Goal: Information Seeking & Learning: Learn about a topic

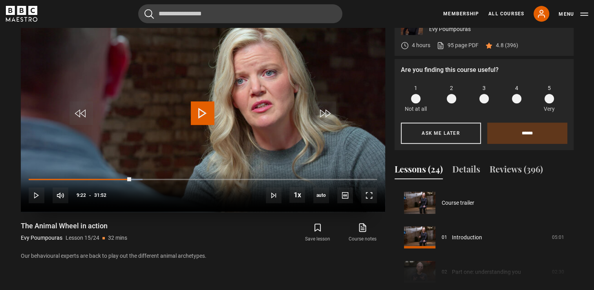
scroll to position [484, 0]
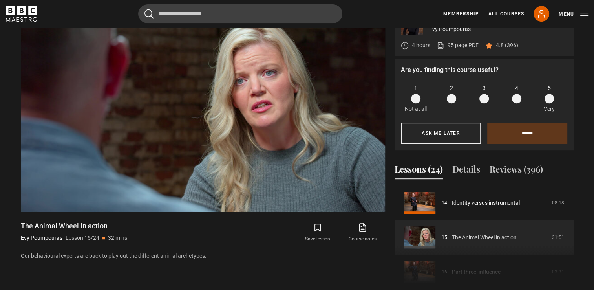
click at [476, 233] on link "The Animal Wheel in action" at bounding box center [484, 237] width 65 height 8
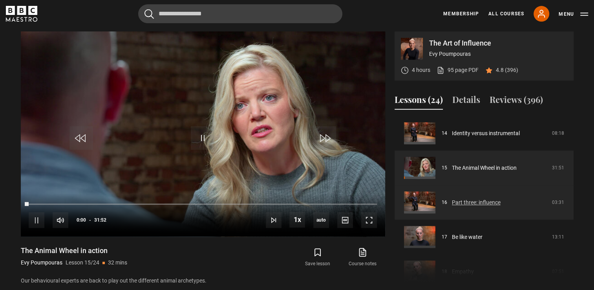
click at [471, 204] on link "Part three: influence" at bounding box center [476, 202] width 49 height 8
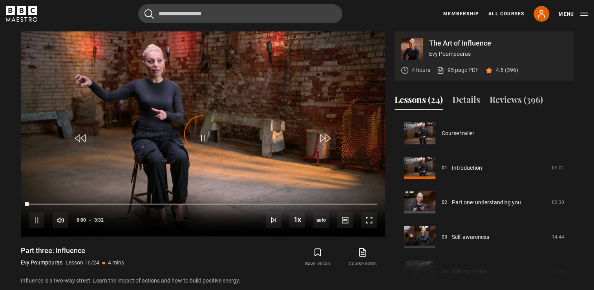
scroll to position [518, 0]
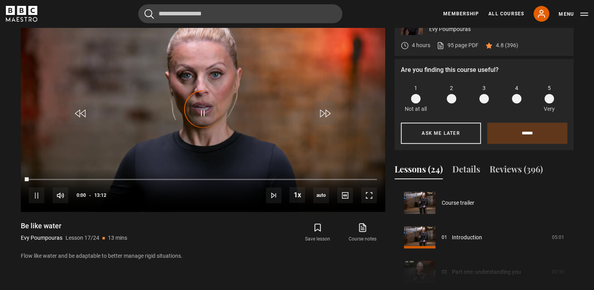
scroll to position [553, 0]
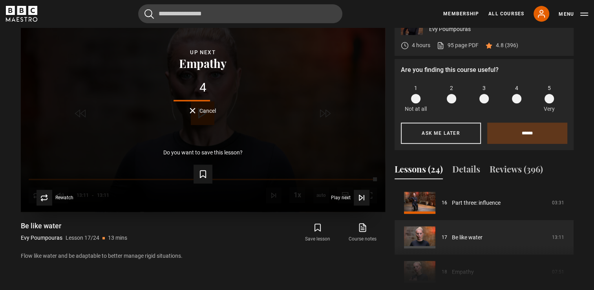
click at [215, 110] on span "Cancel" at bounding box center [207, 110] width 16 height 5
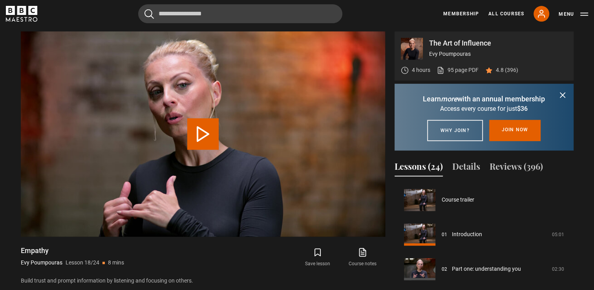
scroll to position [587, 0]
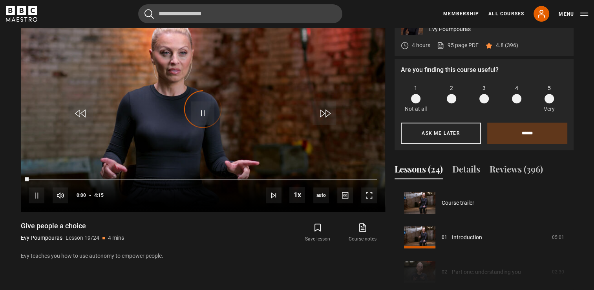
scroll to position [622, 0]
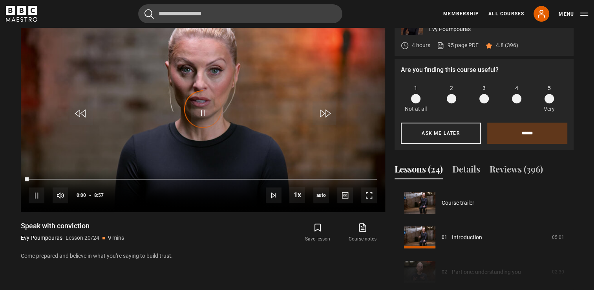
scroll to position [656, 0]
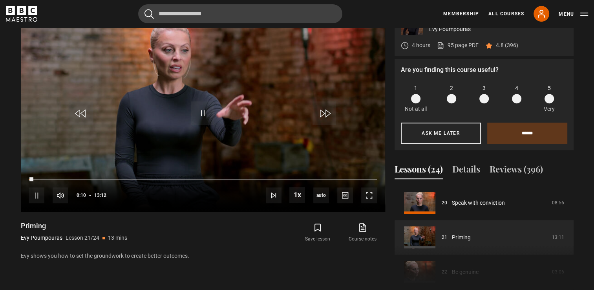
scroll to position [346, 0]
